Goal: Task Accomplishment & Management: Manage account settings

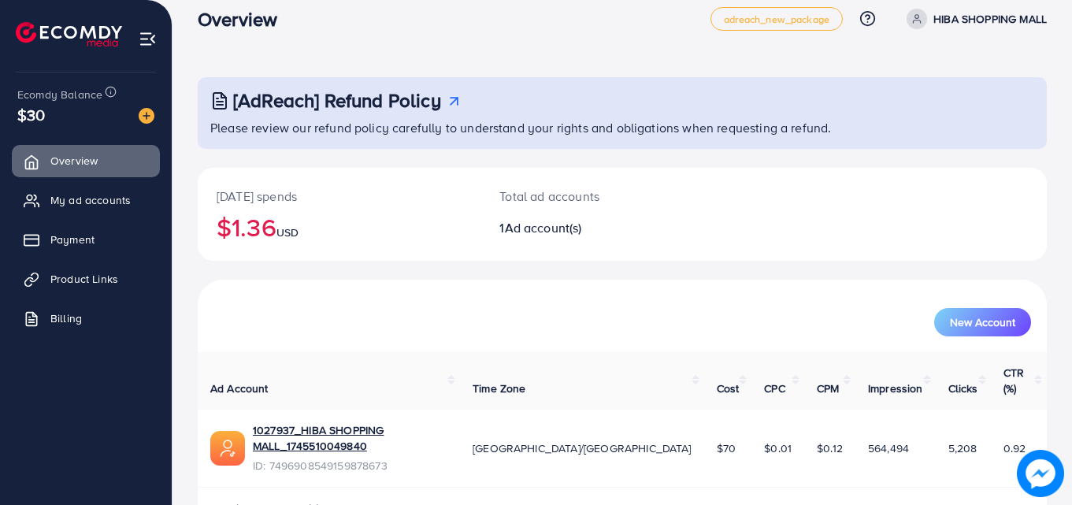
scroll to position [37, 0]
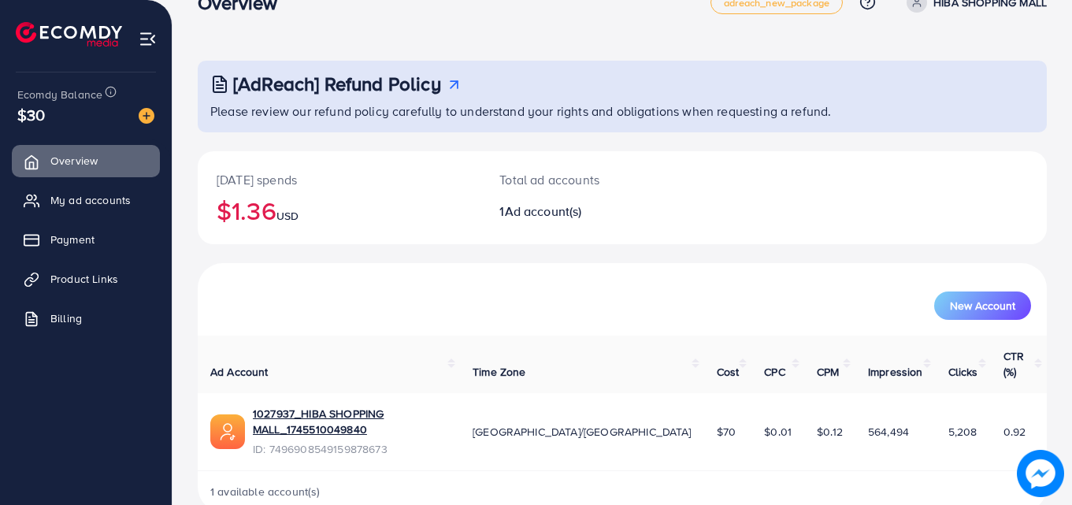
click at [1071, 474] on div "[AdReach] Refund Policy Please review our refund policy carefully to understand…" at bounding box center [623, 250] width 900 height 574
click at [143, 114] on img at bounding box center [147, 116] width 16 height 16
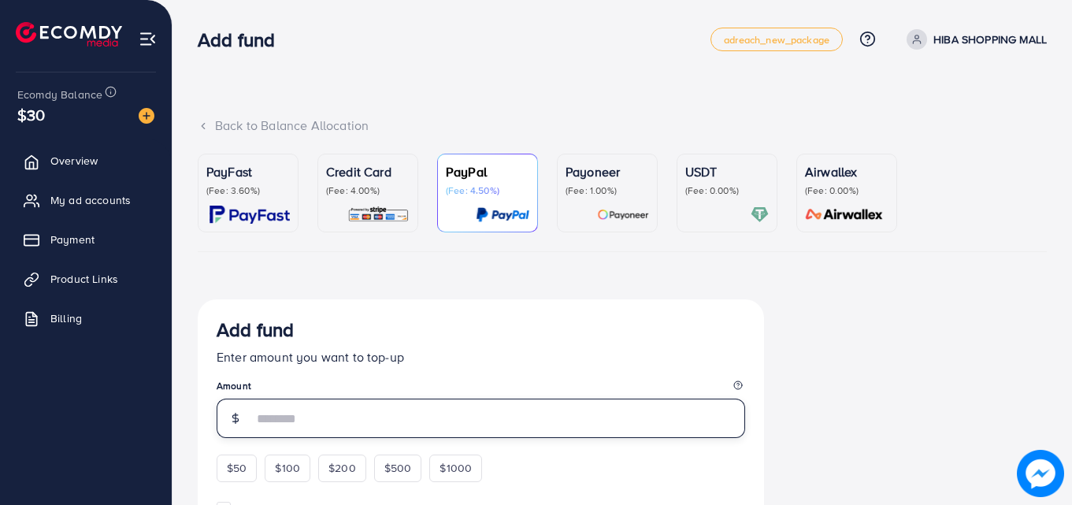
click at [262, 418] on input "number" at bounding box center [499, 418] width 493 height 39
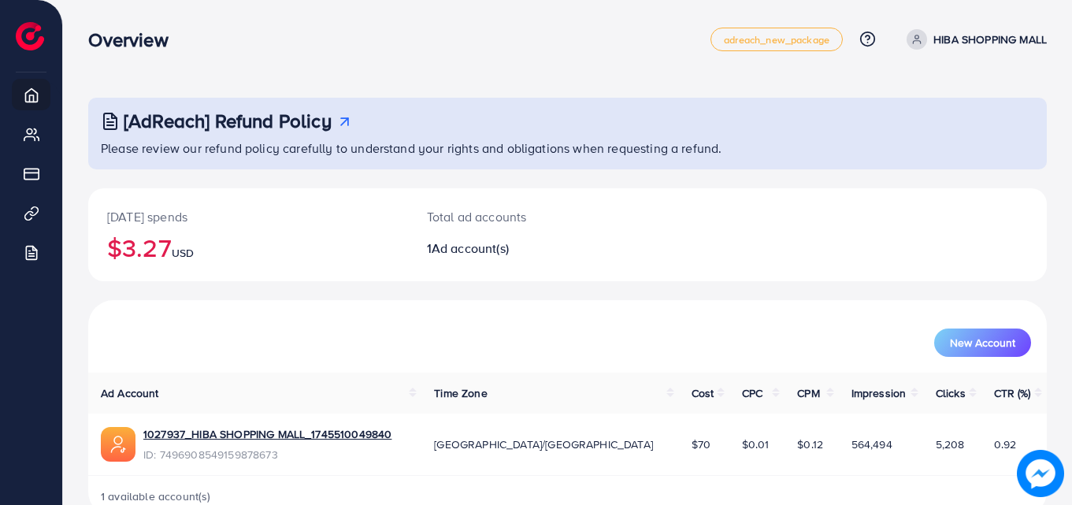
click at [504, 258] on div "Total ad accounts 1 Ad account(s)" at bounding box center [528, 234] width 240 height 93
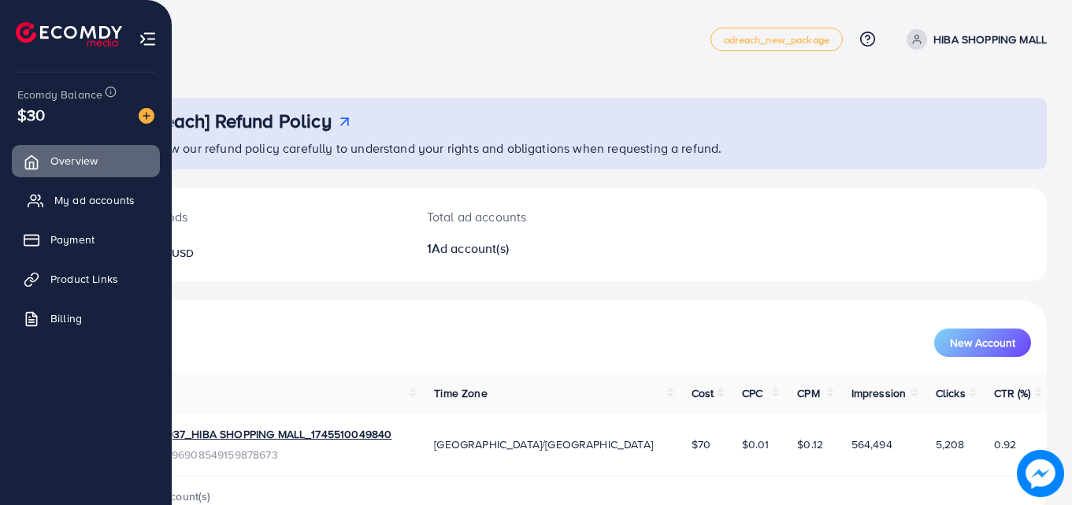
click at [82, 199] on span "My ad accounts" at bounding box center [94, 200] width 80 height 16
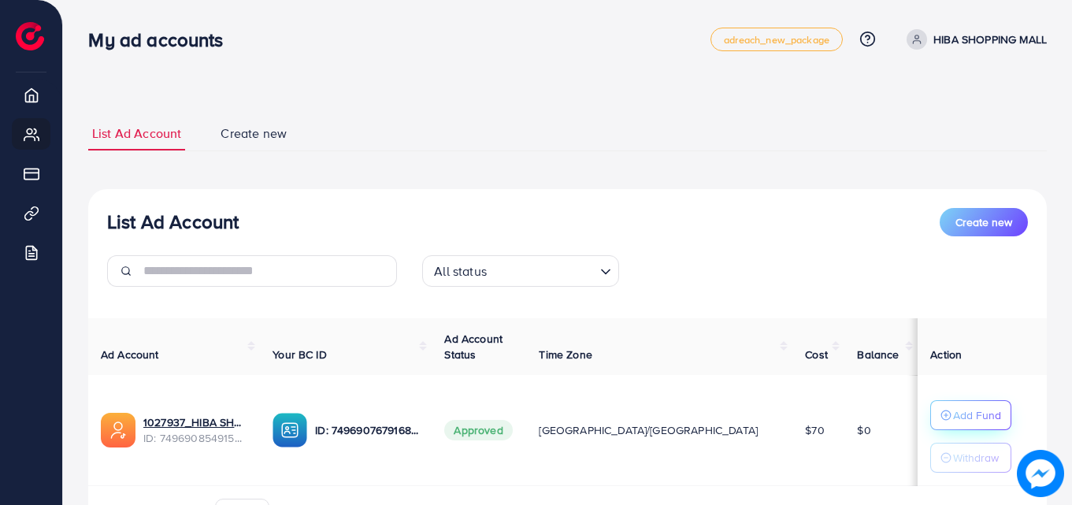
click at [954, 422] on p "Add Fund" at bounding box center [978, 415] width 48 height 19
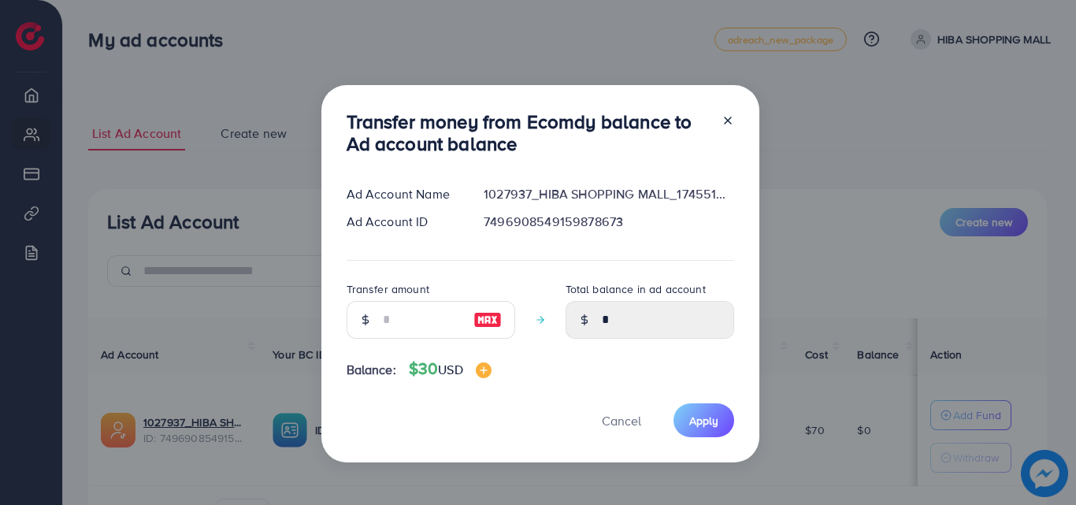
click at [365, 313] on div at bounding box center [365, 320] width 37 height 38
click at [386, 315] on input "number" at bounding box center [422, 320] width 79 height 38
type input "*"
type input "****"
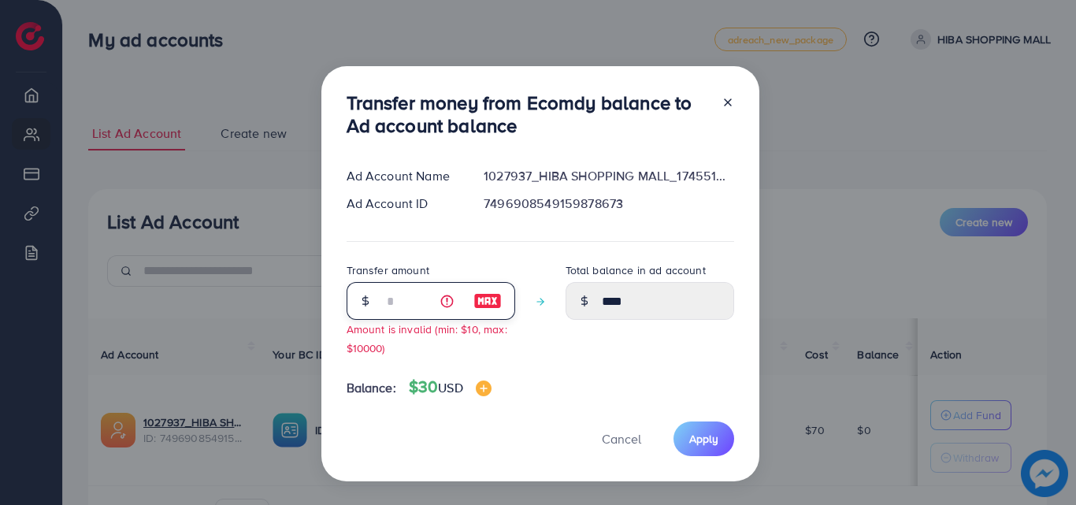
type input "**"
type input "*****"
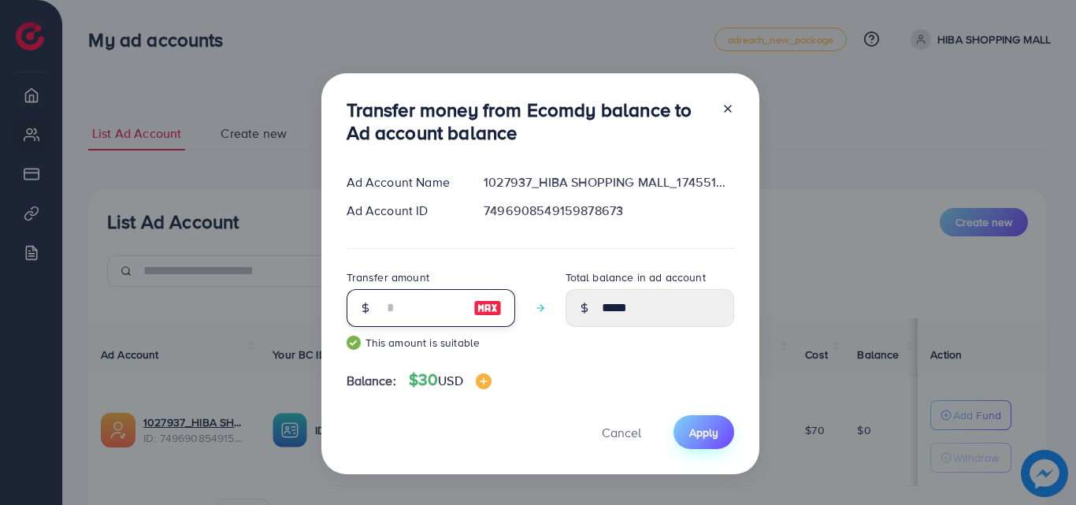
type input "**"
click at [712, 431] on span "Apply" at bounding box center [704, 433] width 29 height 16
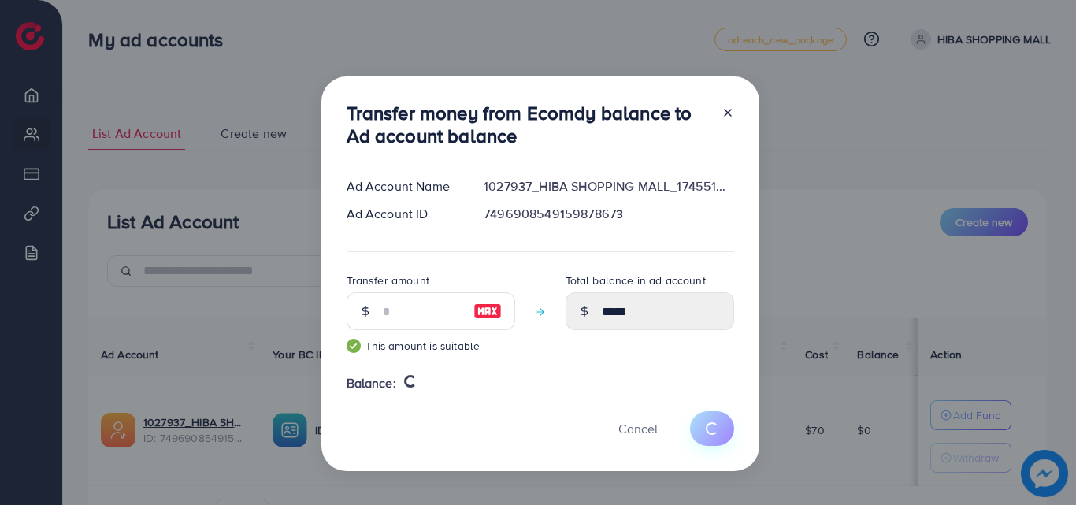
type input "*"
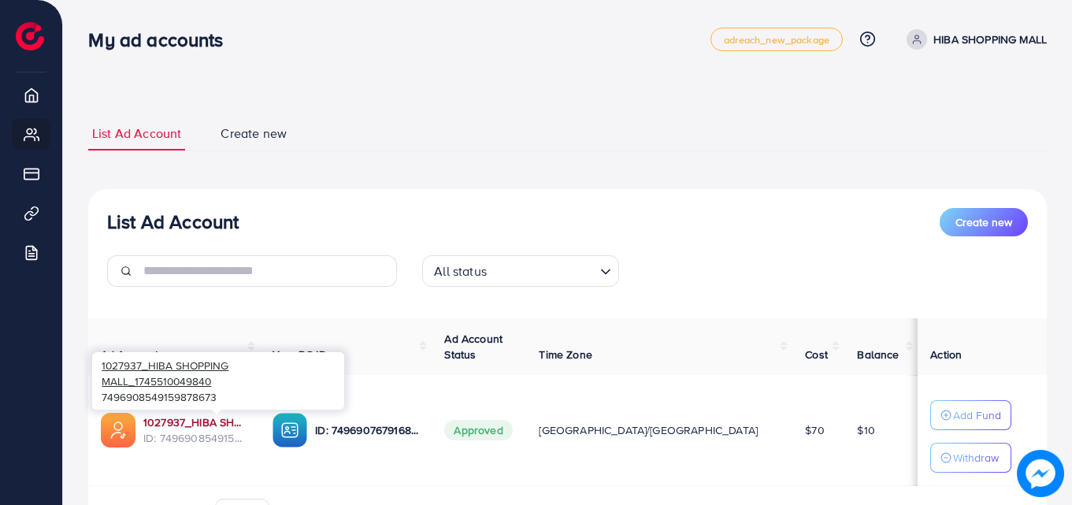
click at [194, 425] on link "1027937_HIBA SHOPPING MALL_1745510049840" at bounding box center [195, 422] width 104 height 16
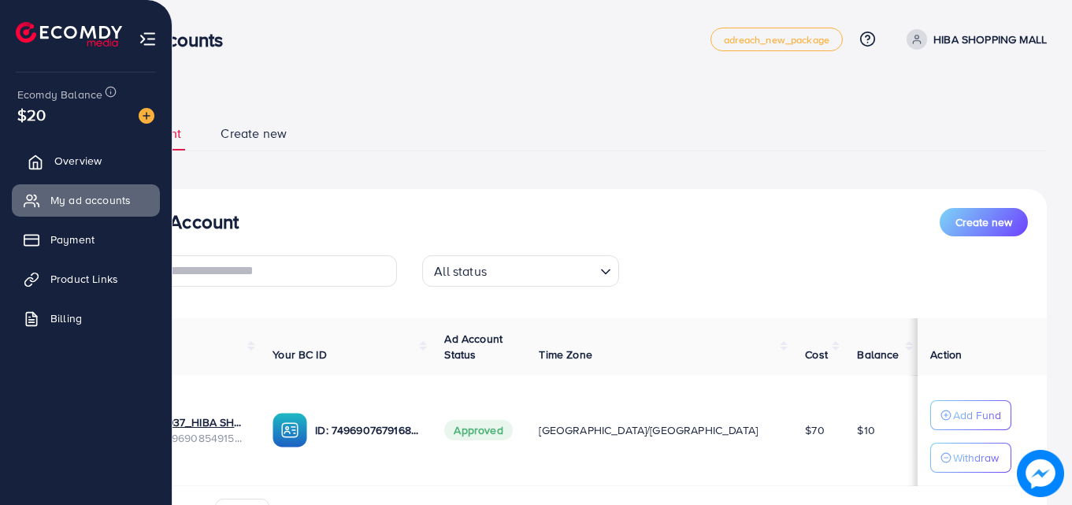
click at [61, 159] on span "Overview" at bounding box center [77, 161] width 47 height 16
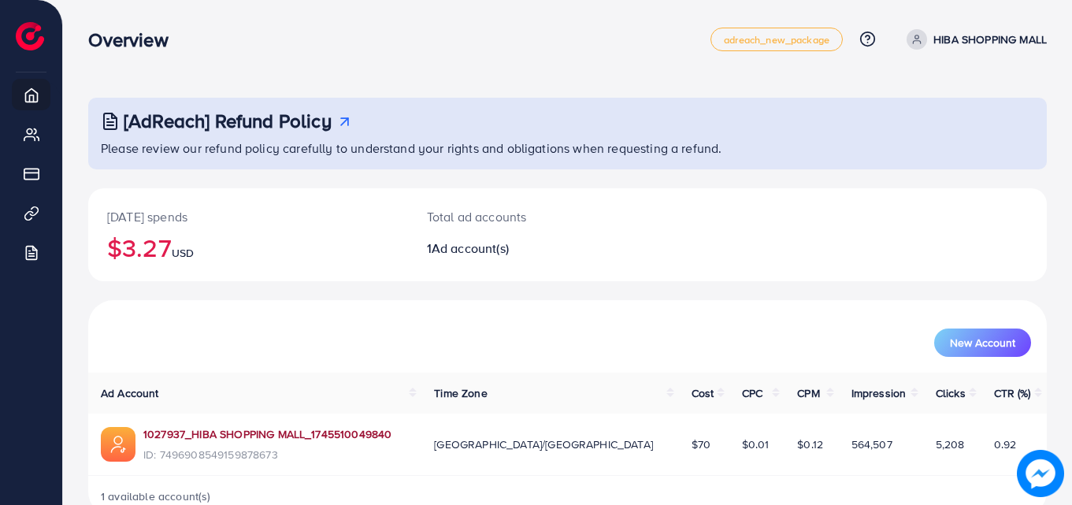
click at [229, 431] on link "1027937_HIBA SHOPPING MALL_1745510049840" at bounding box center [267, 434] width 248 height 16
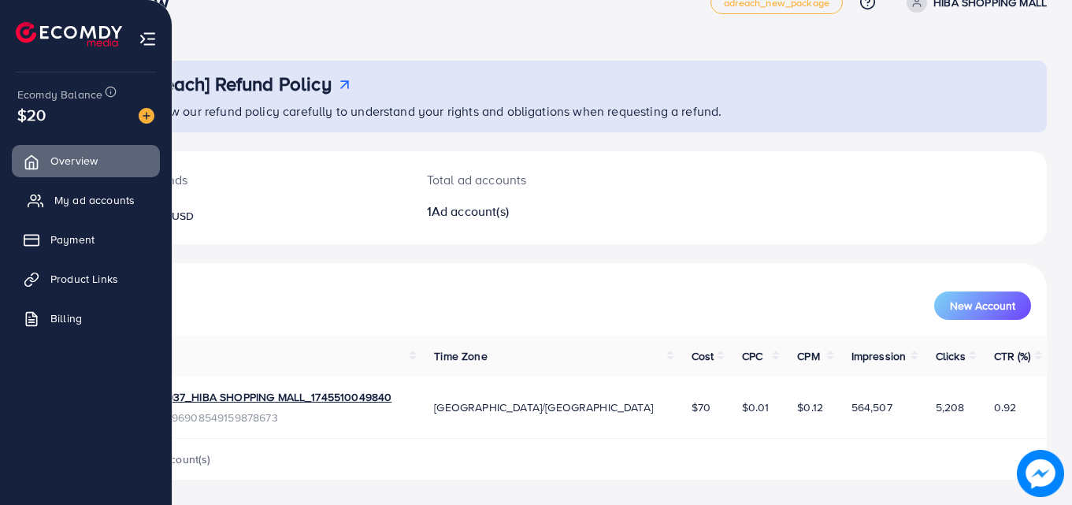
click at [116, 200] on span "My ad accounts" at bounding box center [94, 200] width 80 height 16
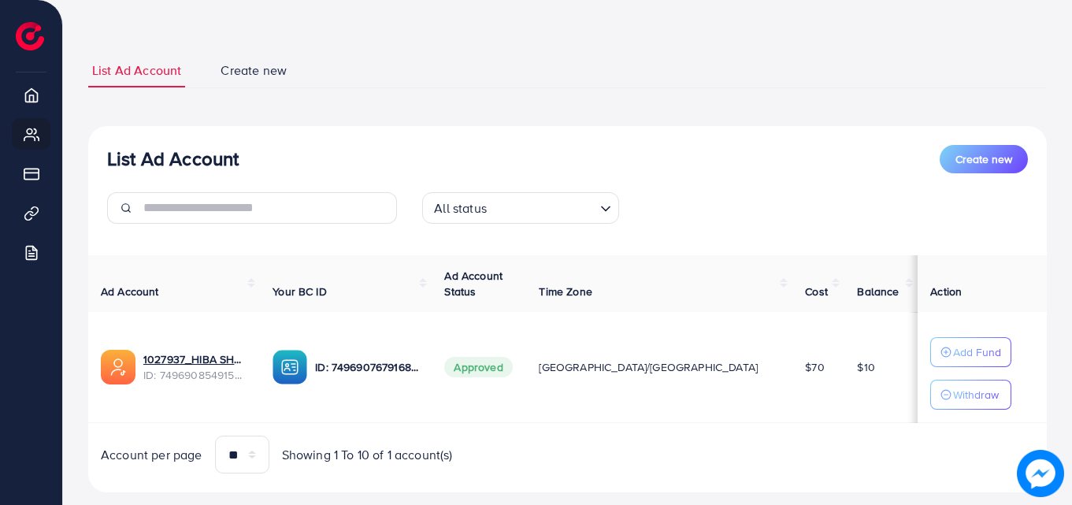
scroll to position [95, 0]
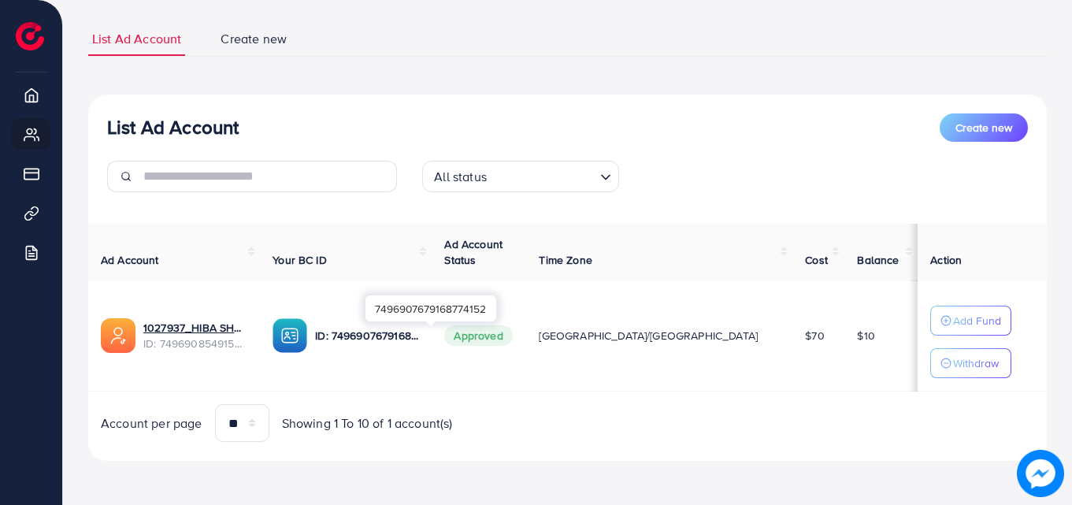
click at [419, 332] on p "ID: 7496907679168774152" at bounding box center [367, 335] width 104 height 19
click at [307, 334] on img at bounding box center [290, 335] width 35 height 35
click at [393, 337] on p "ID: 7496907679168774152" at bounding box center [367, 335] width 104 height 19
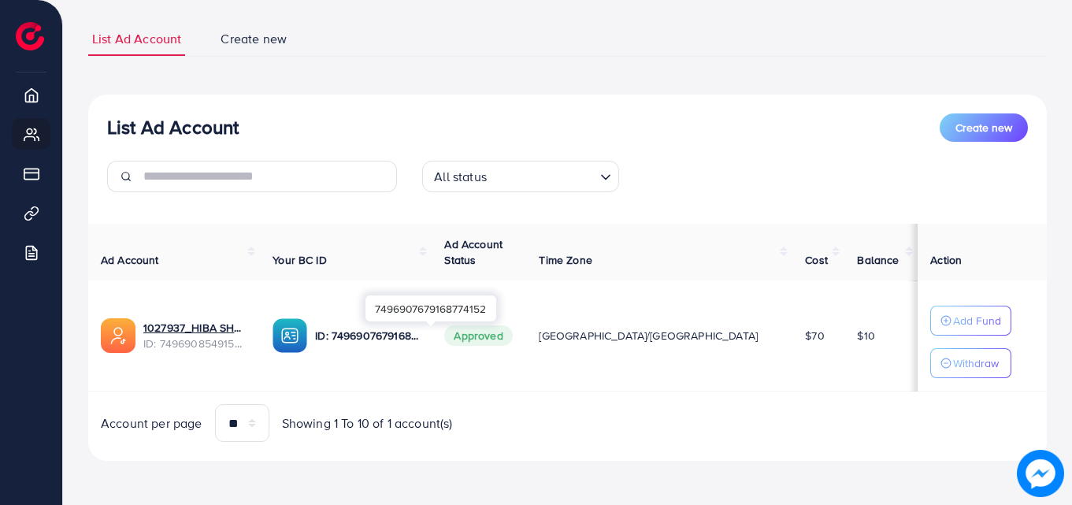
click at [393, 337] on p "ID: 7496907679168774152" at bounding box center [367, 335] width 104 height 19
click at [528, 404] on div "Account per page ** ** ** *** Showing 1 To 10 of 1 account(s)" at bounding box center [328, 423] width 480 height 38
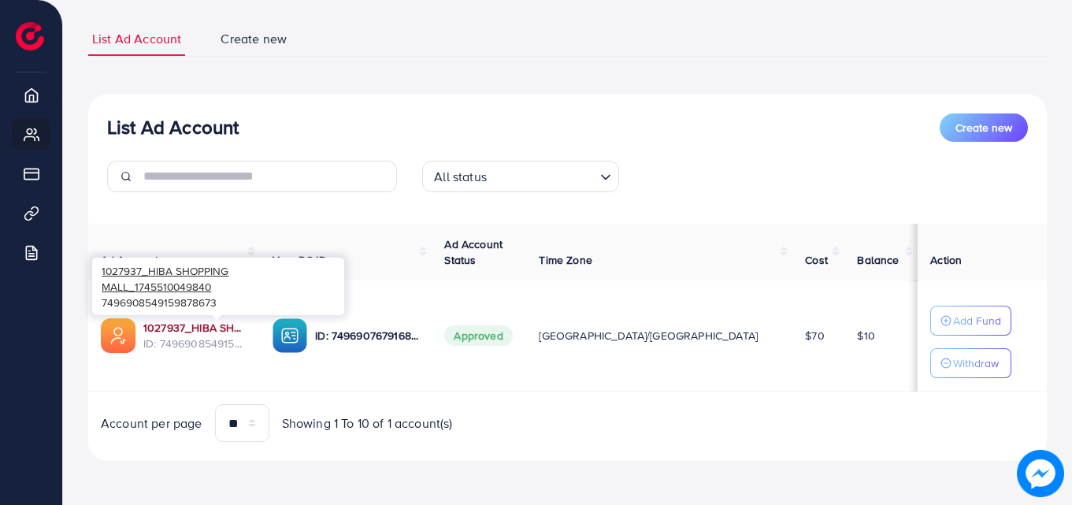
click at [174, 332] on link "1027937_HIBA SHOPPING MALL_1745510049840" at bounding box center [195, 328] width 104 height 16
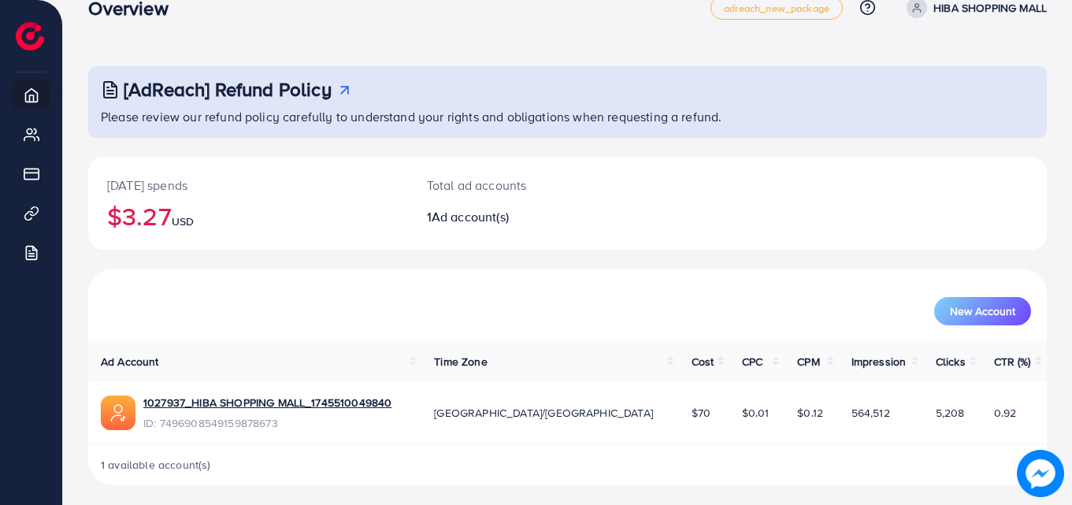
scroll to position [37, 0]
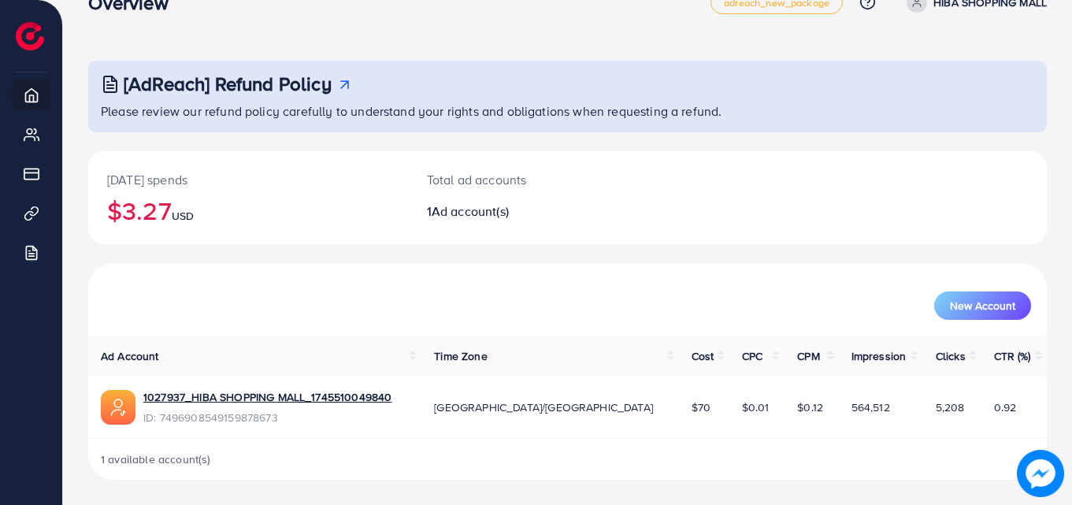
click at [549, 406] on span "[GEOGRAPHIC_DATA]/[GEOGRAPHIC_DATA]" at bounding box center [543, 408] width 219 height 16
click at [692, 415] on span "$70" at bounding box center [701, 408] width 19 height 16
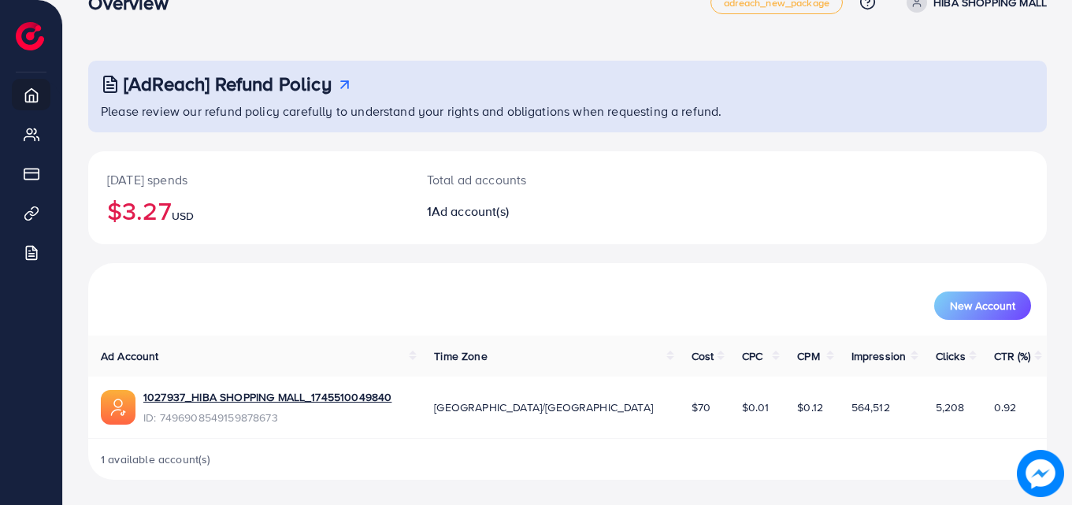
click at [129, 460] on span "1 available account(s)" at bounding box center [156, 460] width 110 height 16
click at [211, 395] on link "1027937_HIBA SHOPPING MALL_1745510049840" at bounding box center [267, 397] width 248 height 16
